Goal: Task Accomplishment & Management: Manage account settings

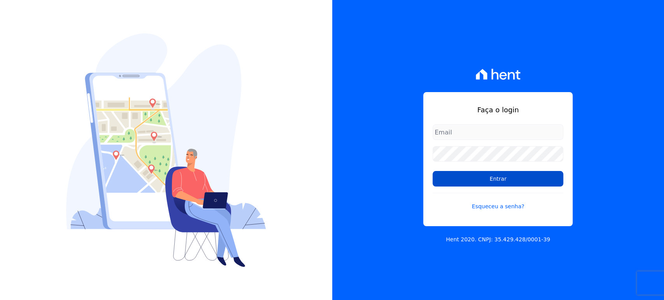
type input "[PERSON_NAME][EMAIL_ADDRESS][DOMAIN_NAME]"
click at [535, 176] on input "Entrar" at bounding box center [498, 179] width 131 height 16
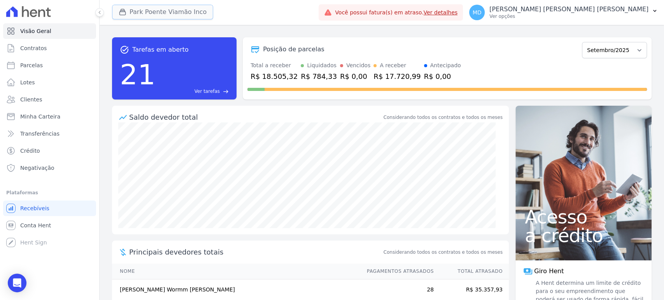
click at [137, 16] on button "Park Poente Viamão Inco" at bounding box center [162, 12] width 101 height 15
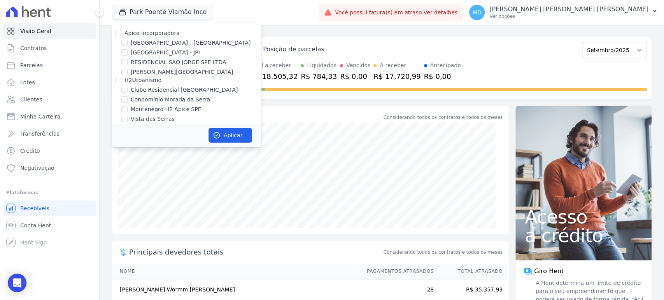
click at [125, 46] on div at bounding box center [124, 43] width 6 height 8
click at [124, 45] on input "[GEOGRAPHIC_DATA] - [GEOGRAPHIC_DATA]" at bounding box center [124, 43] width 6 height 6
checkbox input "true"
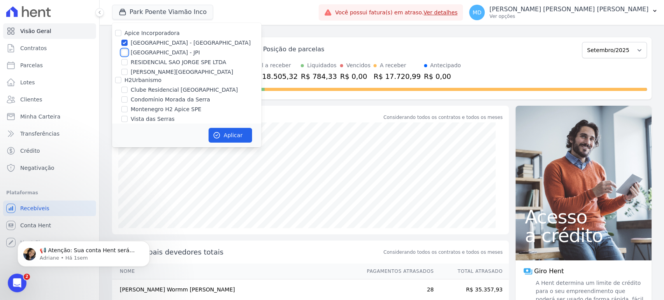
click at [124, 53] on input "[GEOGRAPHIC_DATA] - JPI" at bounding box center [124, 52] width 6 height 6
checkbox input "true"
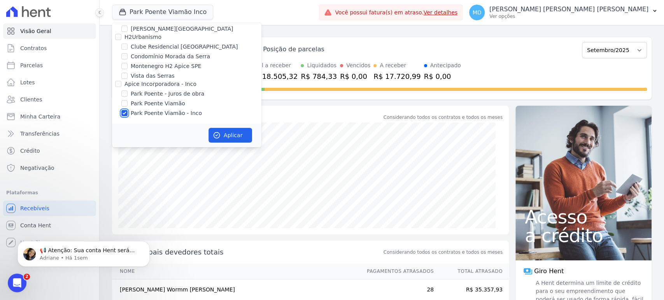
click at [124, 112] on input "Park Poente Viamão - Inco" at bounding box center [124, 113] width 6 height 6
checkbox input "false"
click at [224, 136] on button "Aplicar" at bounding box center [231, 135] width 44 height 15
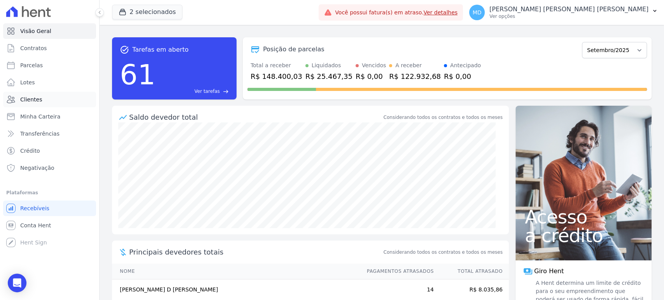
click at [26, 102] on span "Clientes" at bounding box center [31, 100] width 22 height 8
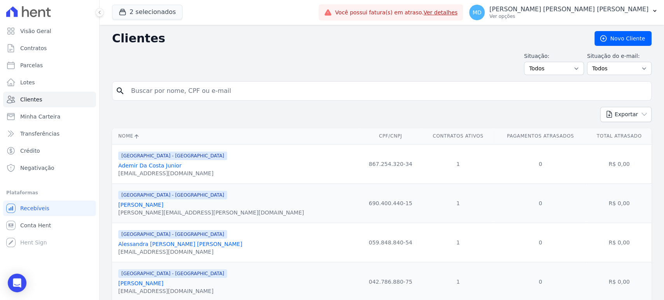
click at [217, 86] on input "search" at bounding box center [387, 91] width 522 height 16
paste input "[PERSON_NAME]"
type input "[PERSON_NAME]"
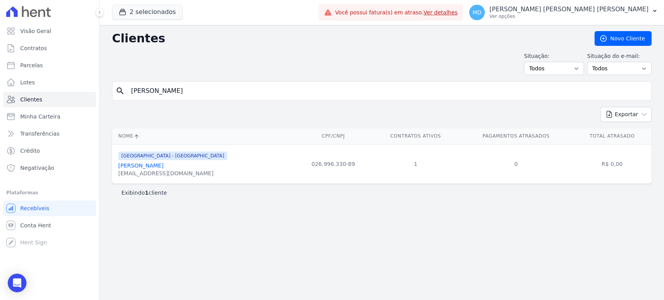
click at [146, 166] on link "[PERSON_NAME]" at bounding box center [140, 166] width 45 height 6
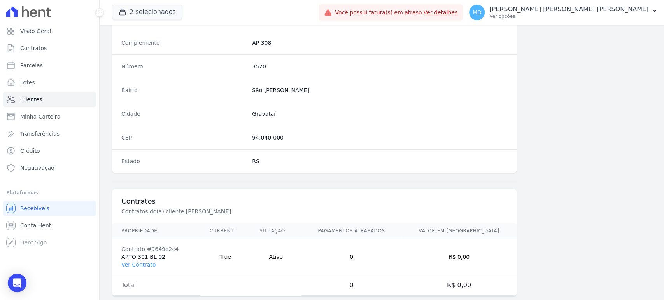
scroll to position [426, 0]
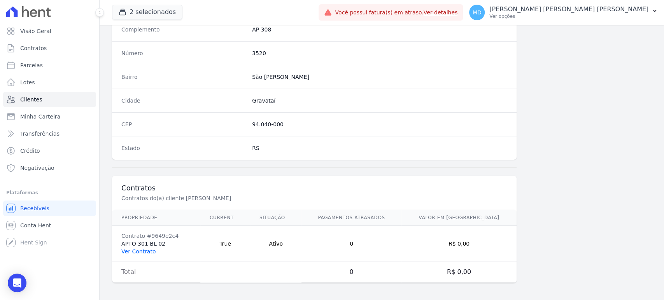
click at [146, 249] on link "Ver Contrato" at bounding box center [138, 252] width 34 height 6
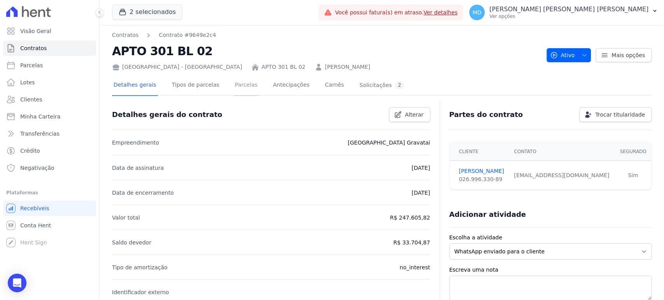
click at [233, 84] on link "Parcelas" at bounding box center [246, 85] width 26 height 21
